Goal: Information Seeking & Learning: Learn about a topic

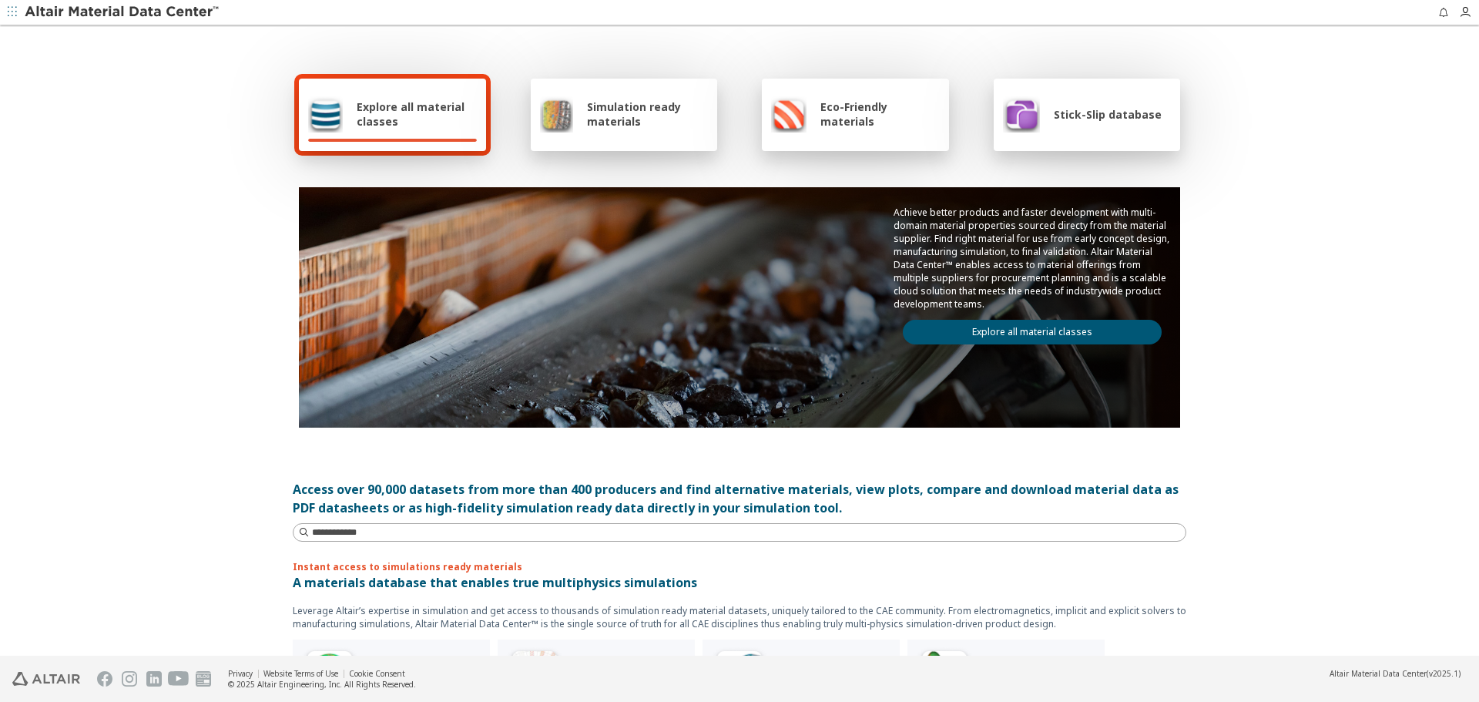
click at [1067, 320] on link "Explore all material classes" at bounding box center [1032, 332] width 259 height 25
click at [1070, 330] on link "Explore all material classes" at bounding box center [1032, 332] width 259 height 25
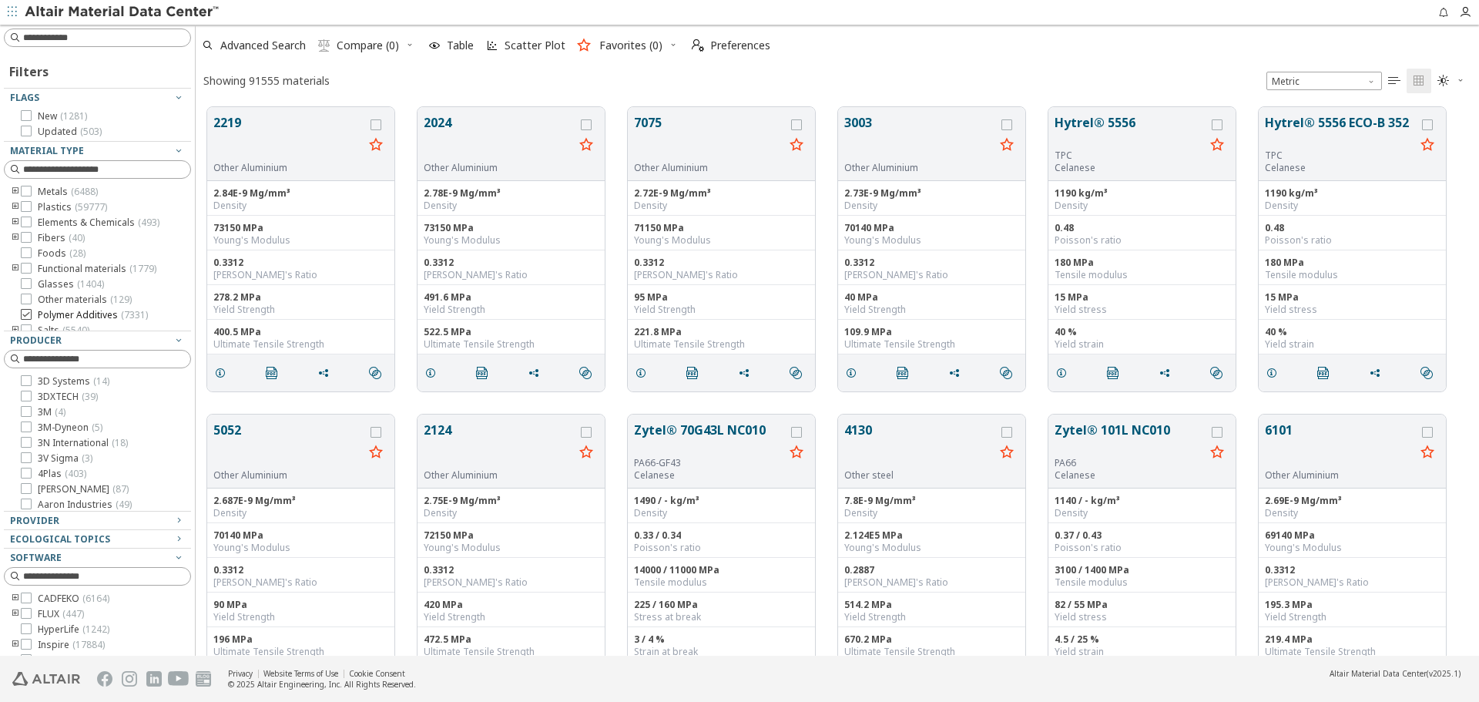
scroll to position [548, 1272]
click at [109, 518] on div "Provider" at bounding box center [91, 521] width 163 height 12
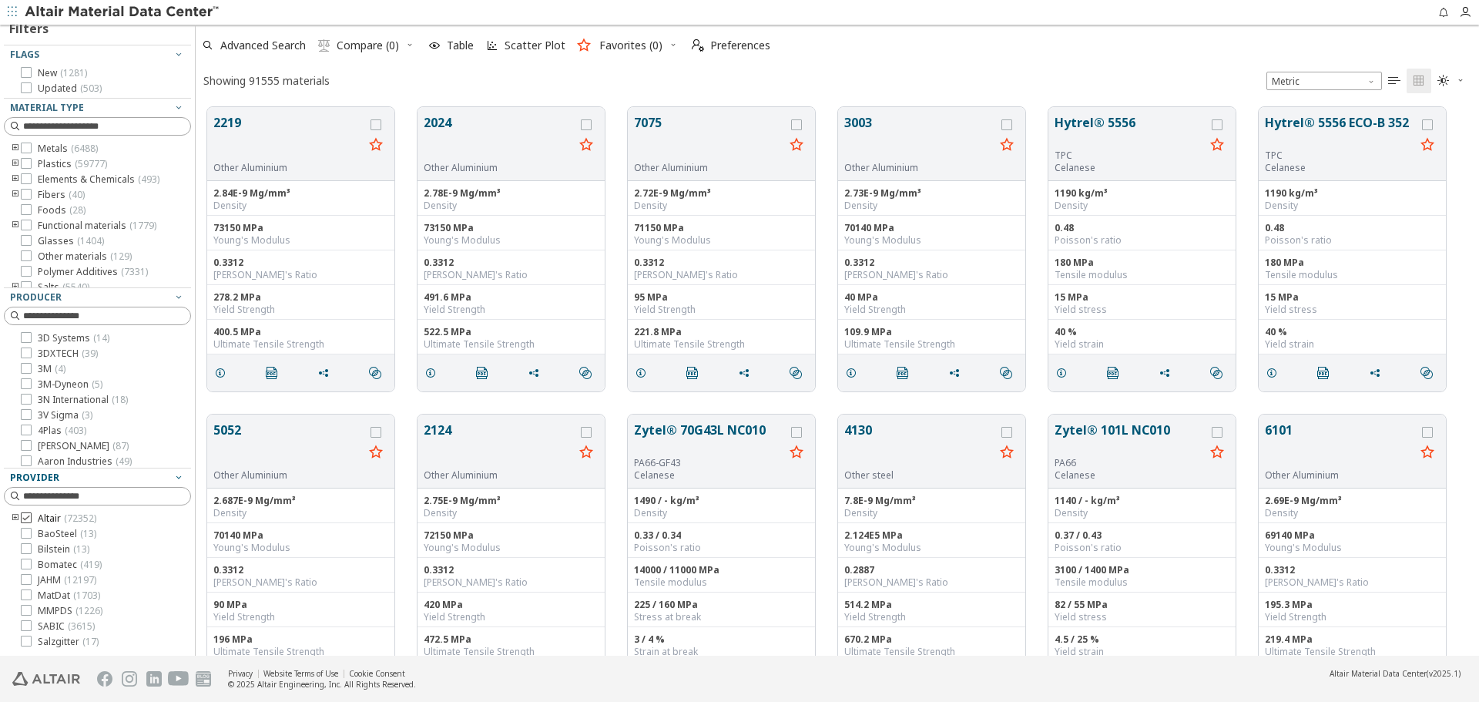
scroll to position [77, 0]
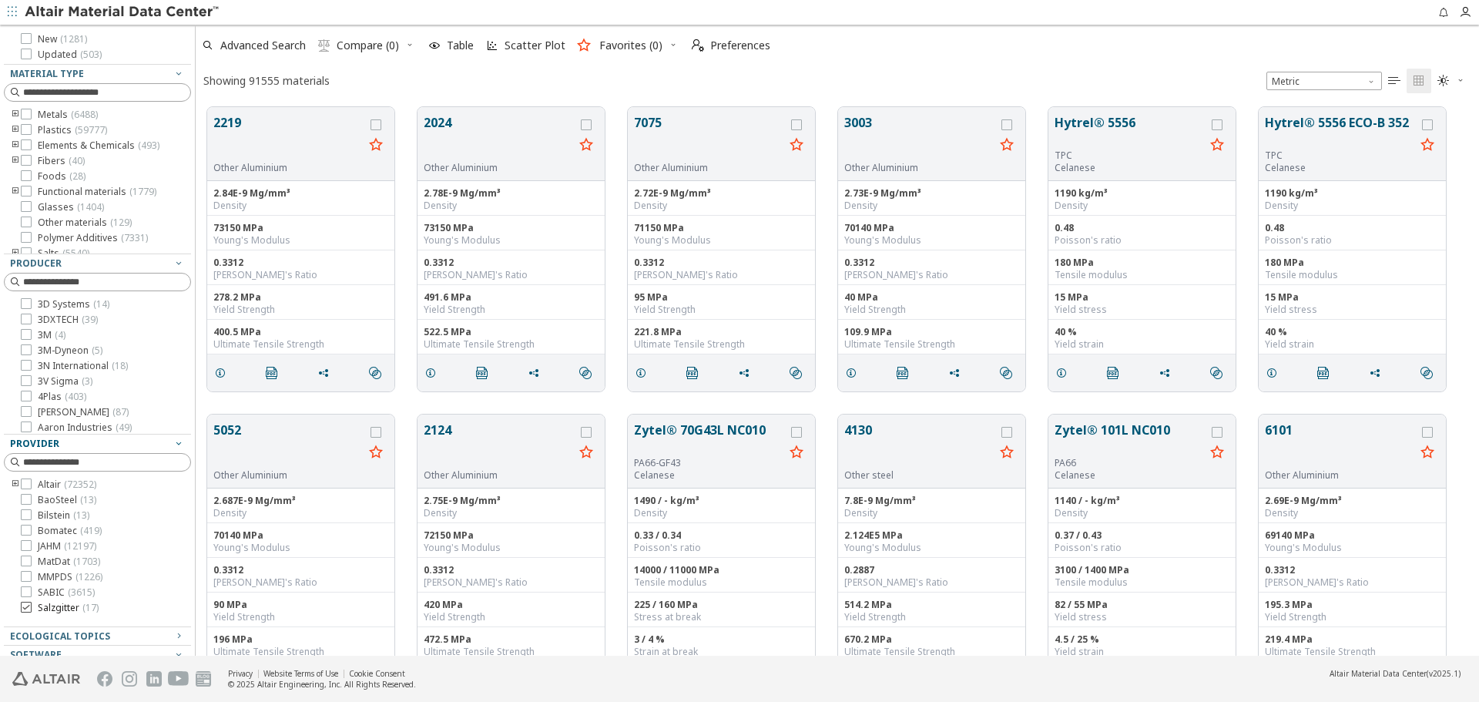
click at [70, 603] on span "Salzgitter ( 17 )" at bounding box center [68, 608] width 61 height 12
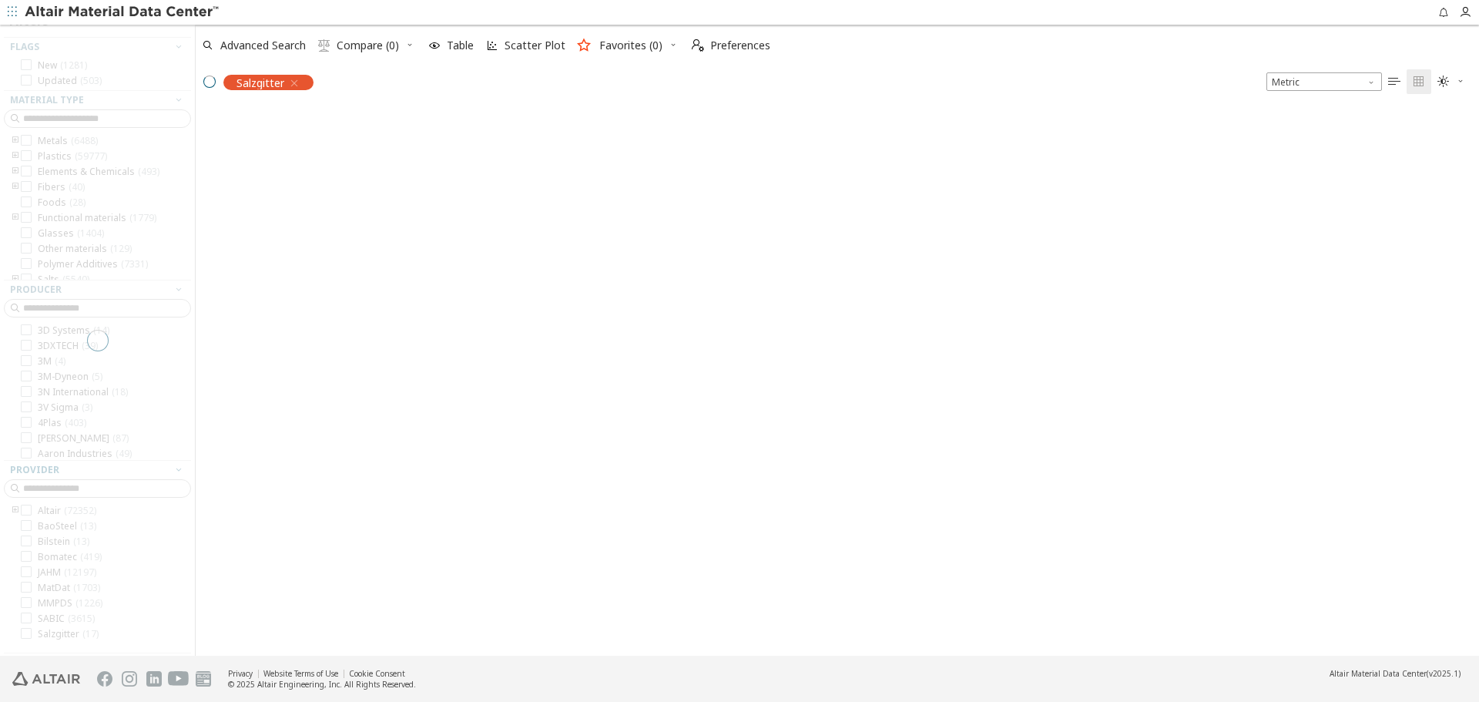
scroll to position [103, 0]
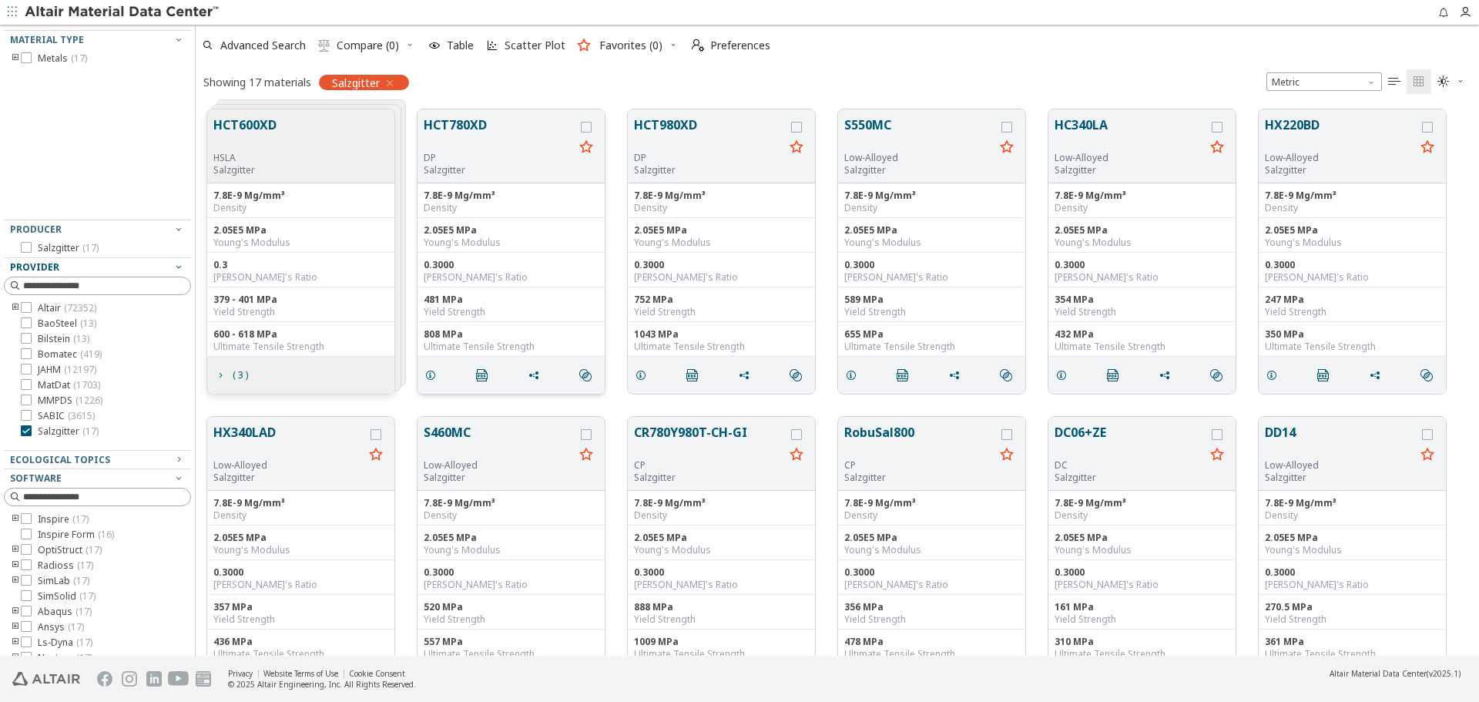
click at [447, 132] on button "HCT780XD" at bounding box center [499, 134] width 150 height 36
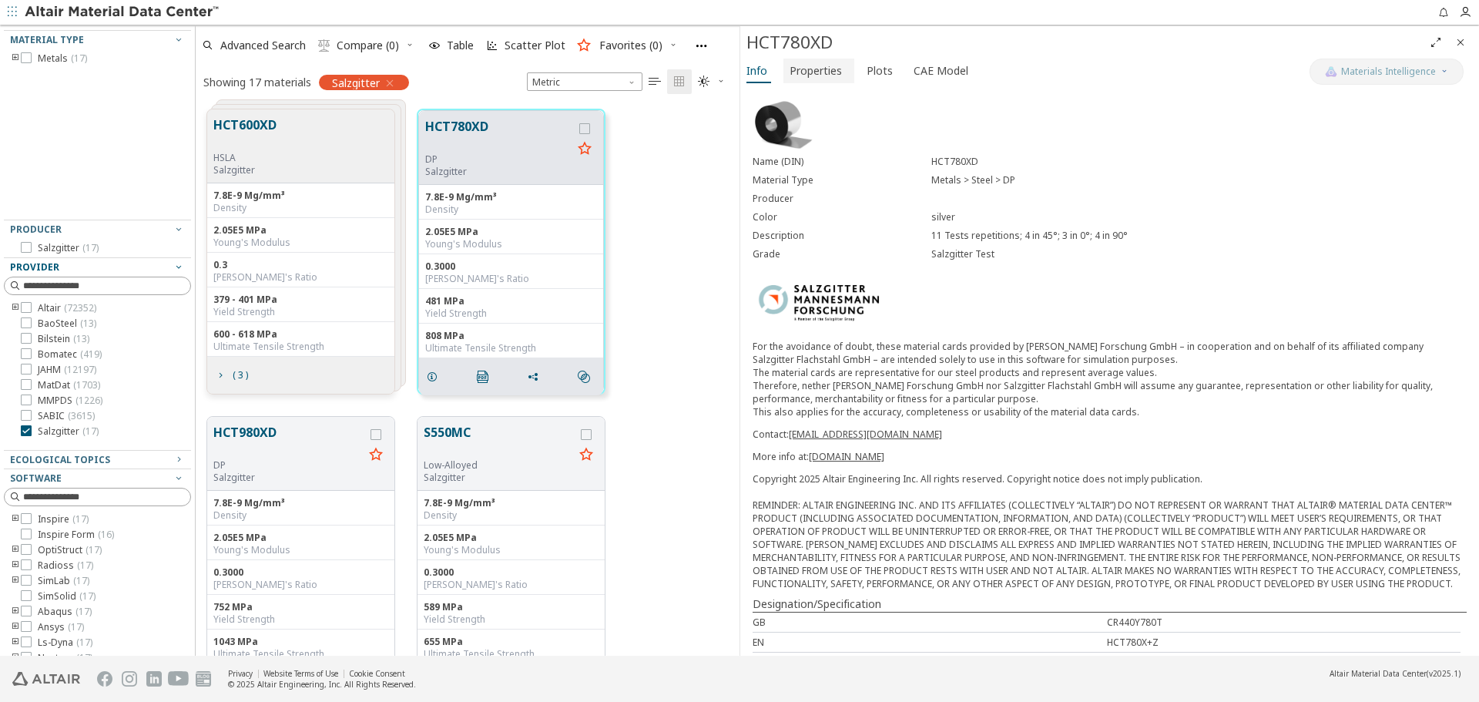
click at [842, 80] on span "Properties" at bounding box center [818, 71] width 59 height 25
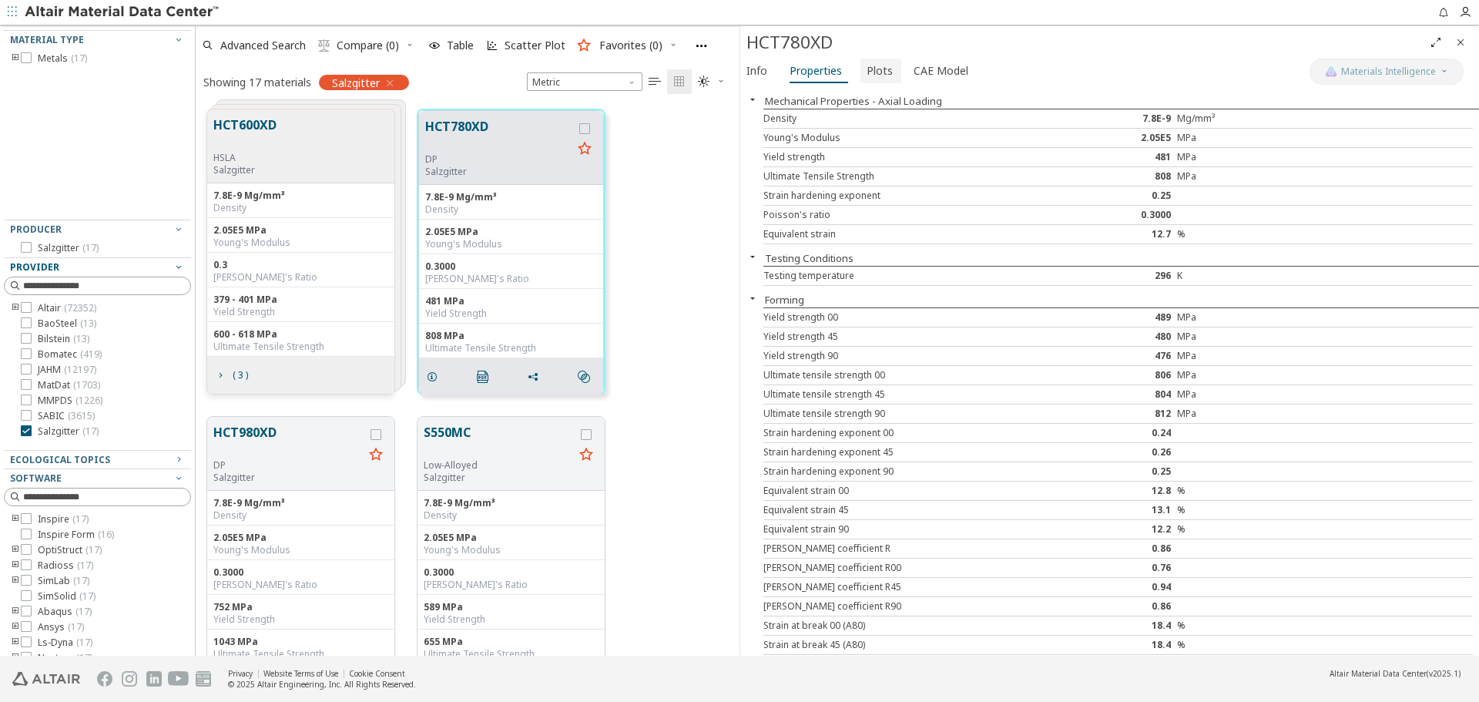
click at [890, 74] on button "Plots" at bounding box center [880, 71] width 41 height 25
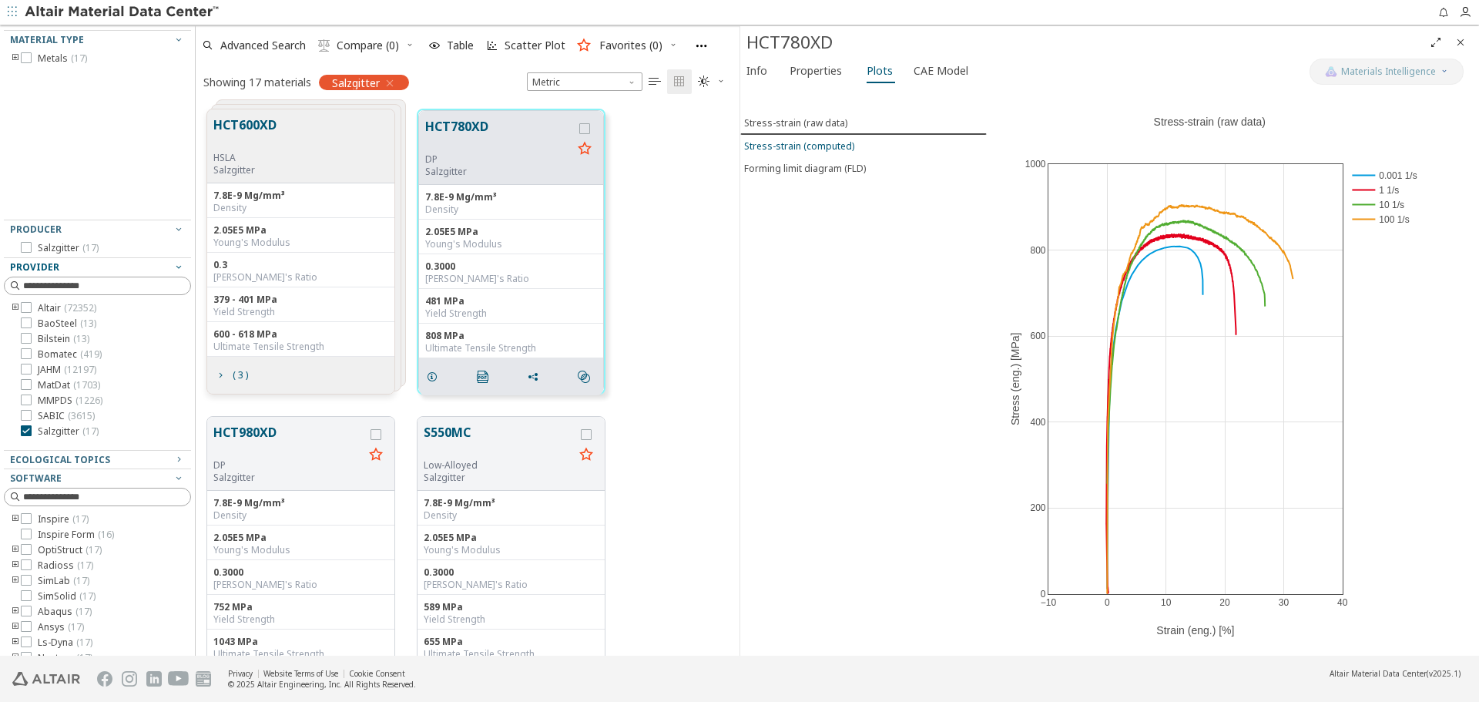
click at [826, 140] on div "Stress-strain (computed)" at bounding box center [799, 145] width 110 height 13
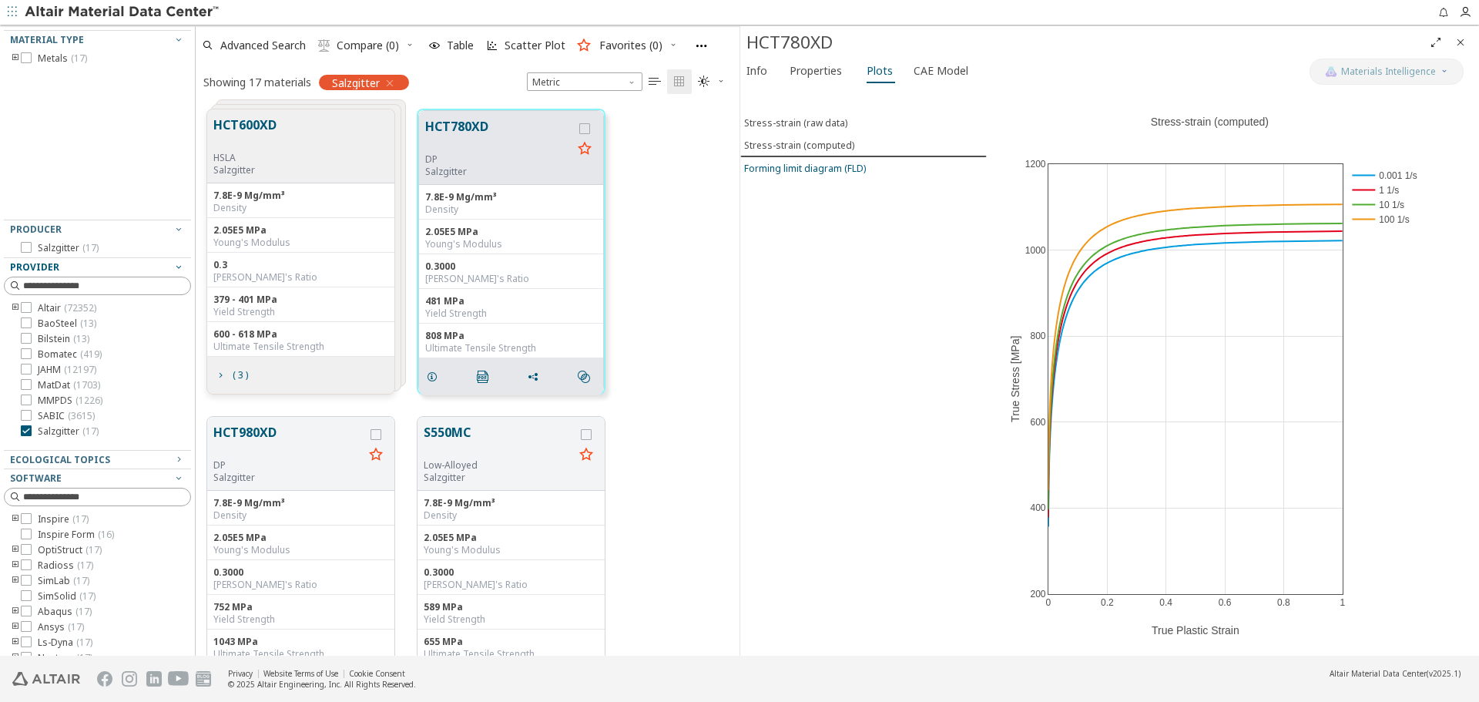
click at [834, 168] on div "Forming limit diagram (FLD)" at bounding box center [805, 168] width 122 height 13
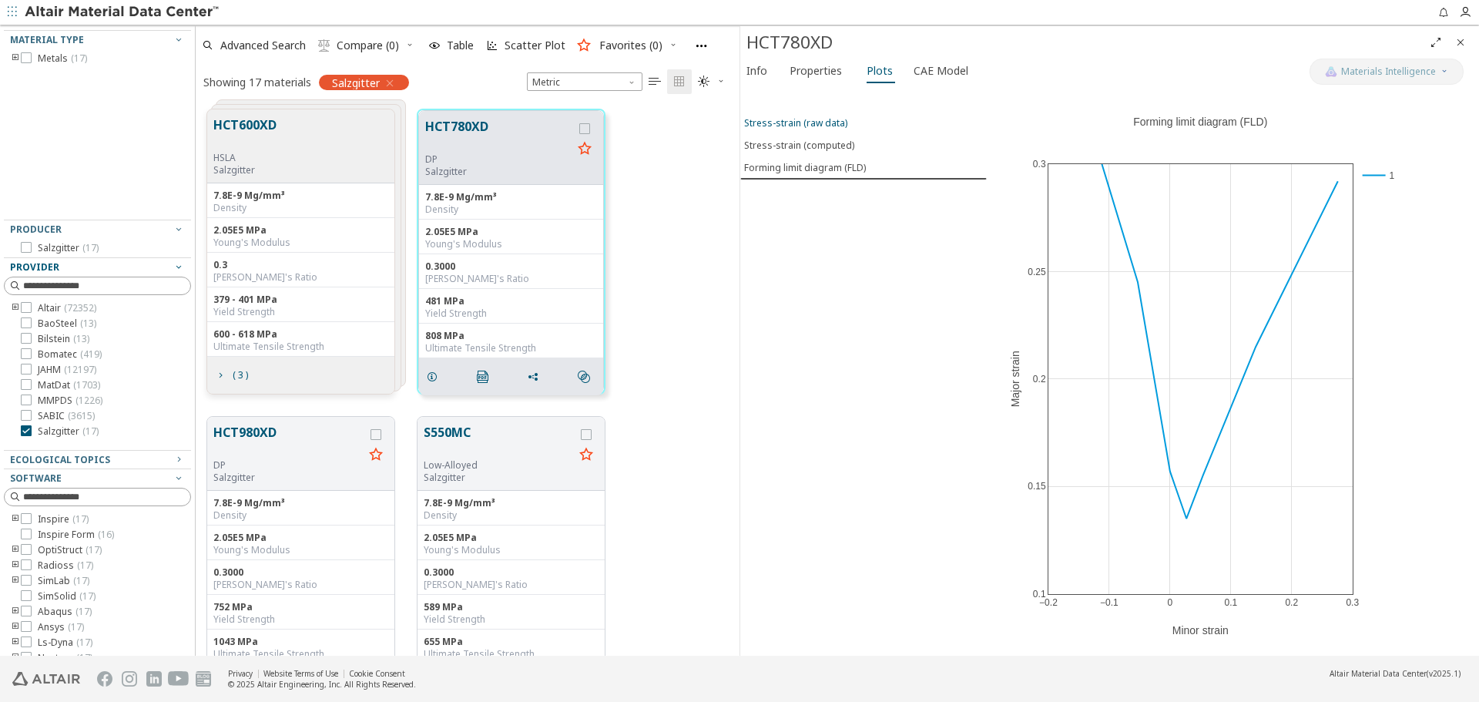
click at [846, 122] on span "Stress-strain (raw data)" at bounding box center [863, 122] width 239 height 13
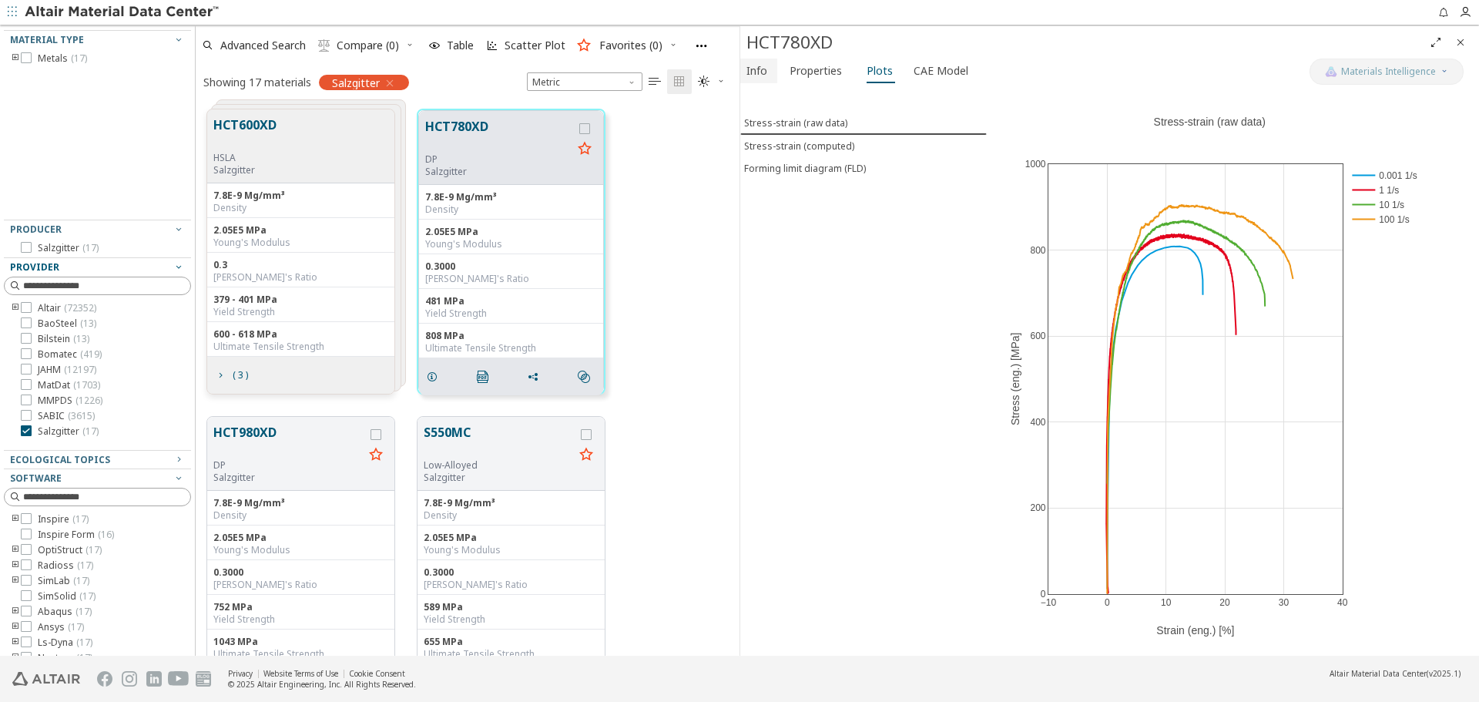
click at [749, 66] on span "Info" at bounding box center [756, 71] width 21 height 25
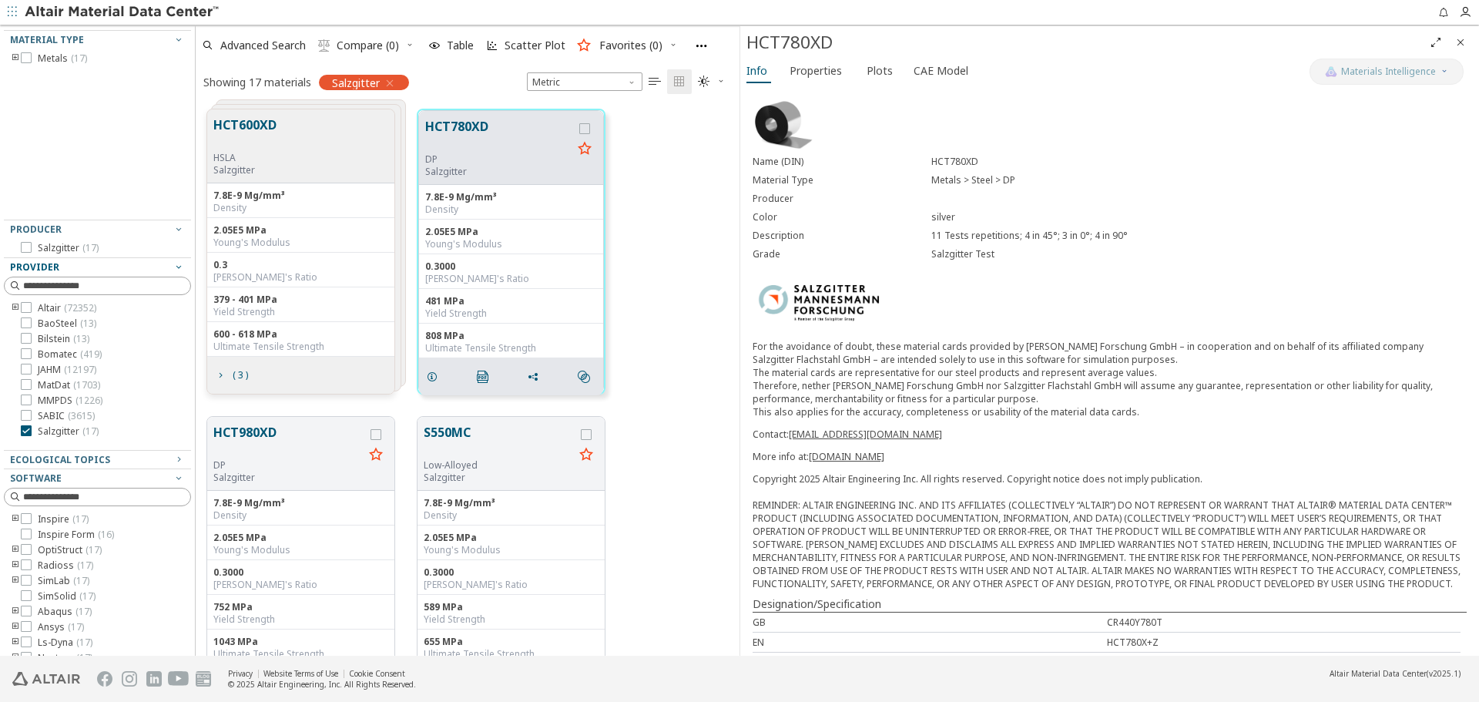
click at [1457, 41] on icon "Close" at bounding box center [1460, 42] width 12 height 12
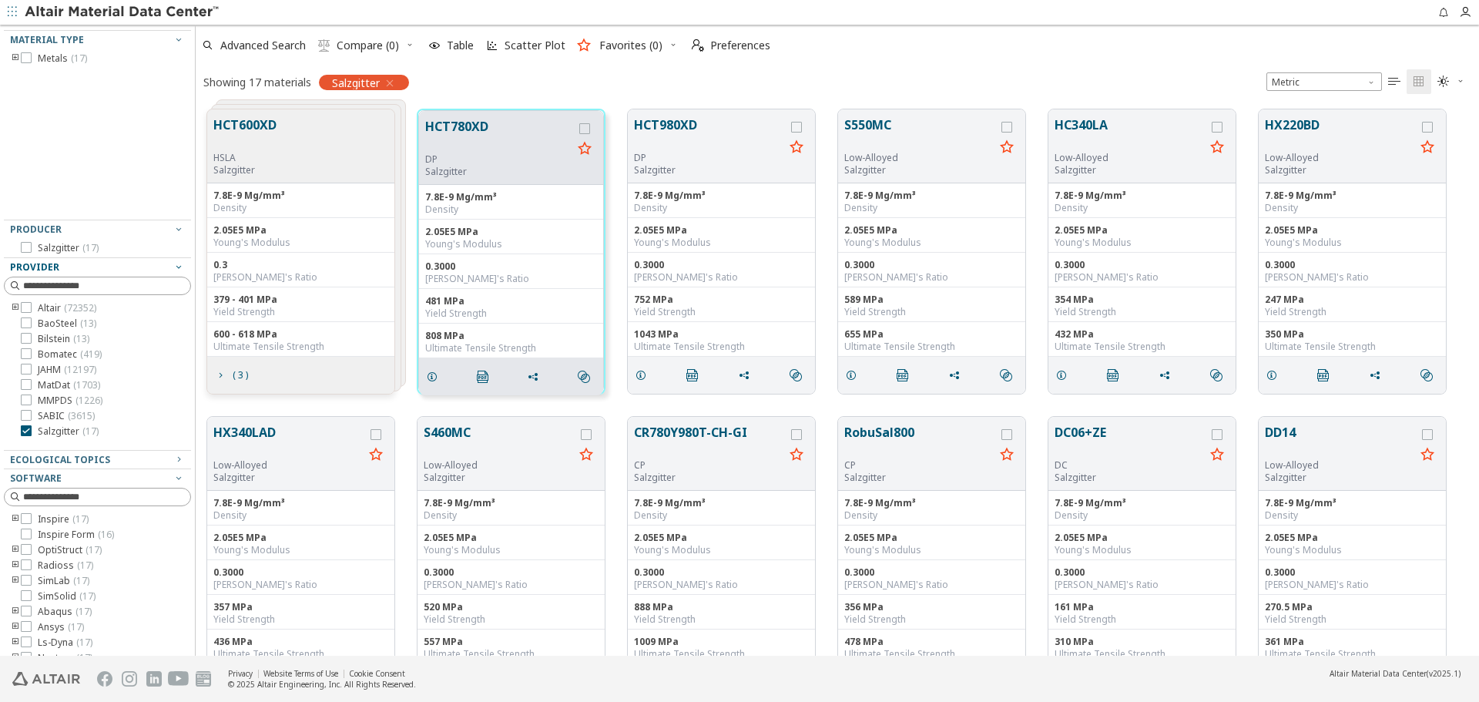
scroll to position [546, 1272]
